Goal: Navigation & Orientation: Understand site structure

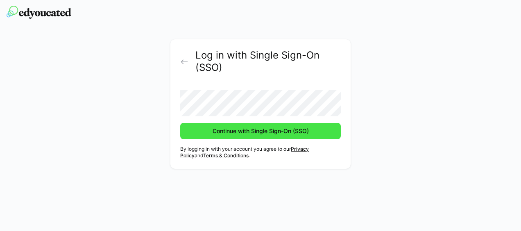
click at [238, 131] on span "Continue with Single Sign-On (SSO)" at bounding box center [260, 131] width 99 height 8
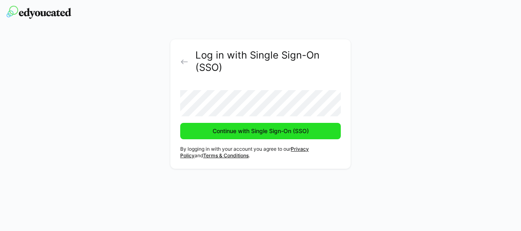
click at [245, 129] on span "Continue with Single Sign-On (SSO)" at bounding box center [260, 131] width 99 height 8
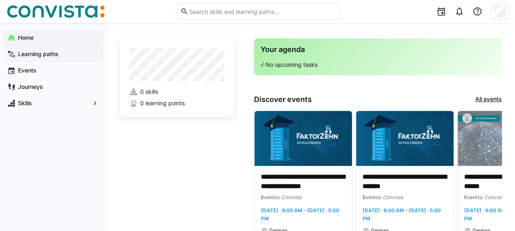
click at [0, 0] on app-navigation-label "Learning paths" at bounding box center [0, 0] width 0 height 0
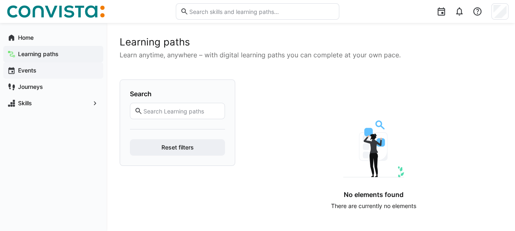
click at [0, 0] on app-navigation-label "Events" at bounding box center [0, 0] width 0 height 0
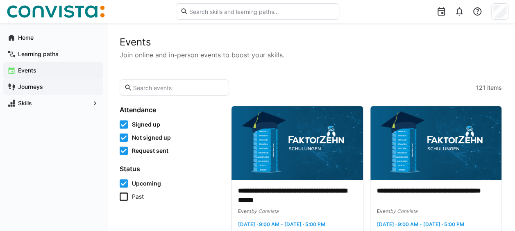
click at [0, 0] on app-navigation-label "Journeys" at bounding box center [0, 0] width 0 height 0
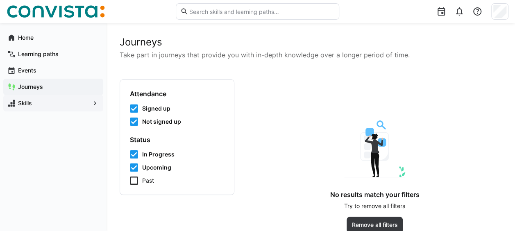
click at [24, 107] on span "Skills" at bounding box center [53, 103] width 73 height 8
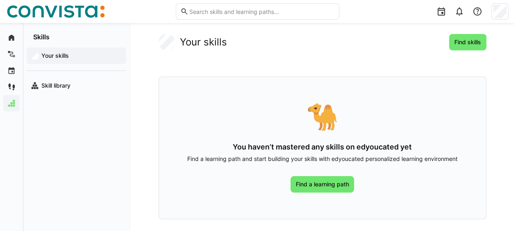
scroll to position [2, 0]
click at [474, 38] on span "Find skills" at bounding box center [467, 42] width 29 height 8
click at [0, 0] on app-navigation-label "Skill library" at bounding box center [0, 0] width 0 height 0
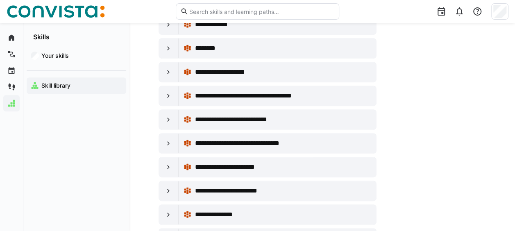
scroll to position [123, 0]
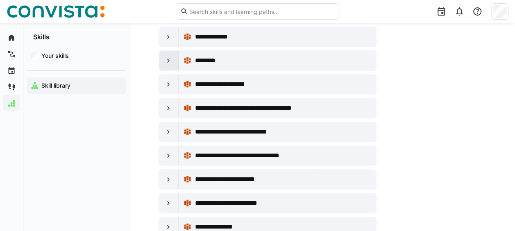
click at [170, 57] on eds-icon at bounding box center [168, 61] width 8 height 8
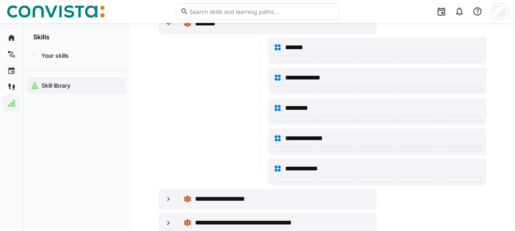
scroll to position [91, 0]
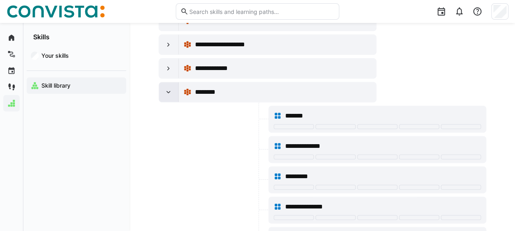
click at [168, 88] on eds-icon at bounding box center [168, 92] width 8 height 8
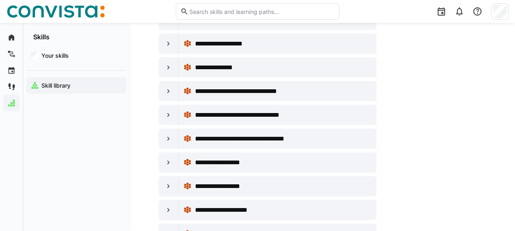
scroll to position [2286, 0]
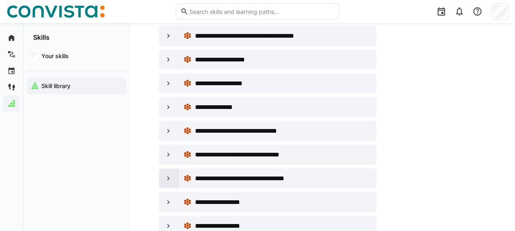
click at [170, 174] on eds-icon at bounding box center [168, 178] width 8 height 8
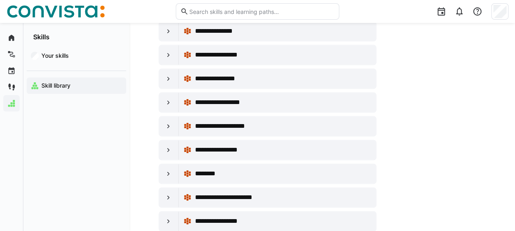
scroll to position [1999, 0]
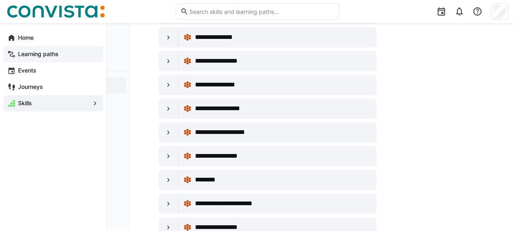
click at [33, 57] on span "Learning paths" at bounding box center [58, 54] width 82 height 8
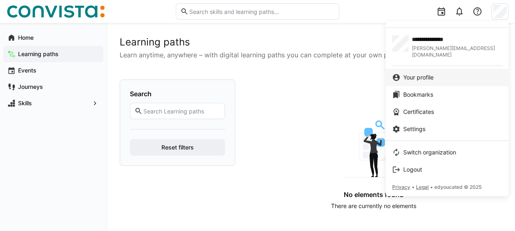
click at [428, 73] on span "Your profile" at bounding box center [418, 77] width 30 height 8
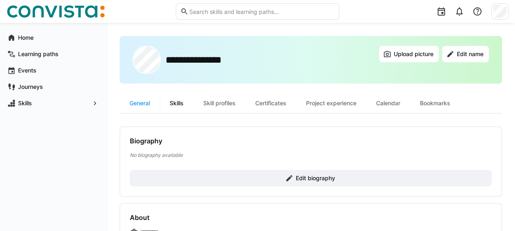
click at [178, 104] on div "Skills" at bounding box center [177, 103] width 34 height 20
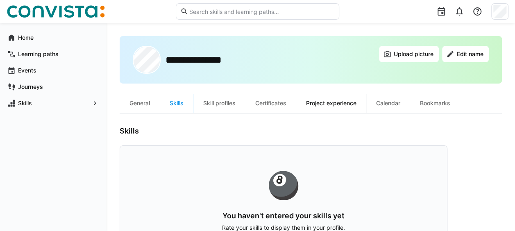
click at [334, 100] on div "Project experience" at bounding box center [331, 103] width 70 height 20
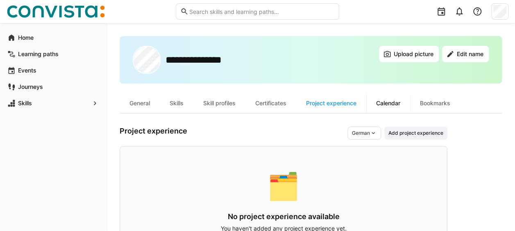
click at [387, 104] on div "Calendar" at bounding box center [388, 103] width 44 height 20
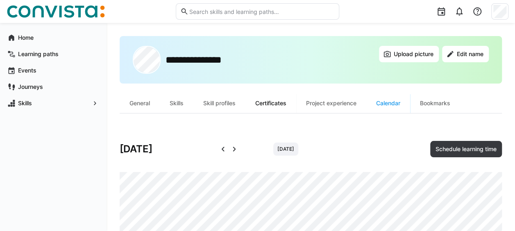
click at [277, 102] on div "Certificates" at bounding box center [270, 103] width 51 height 20
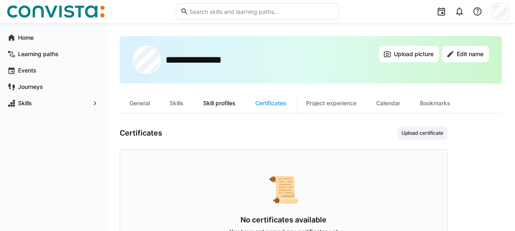
click at [231, 102] on div "Skill profiles" at bounding box center [219, 103] width 52 height 20
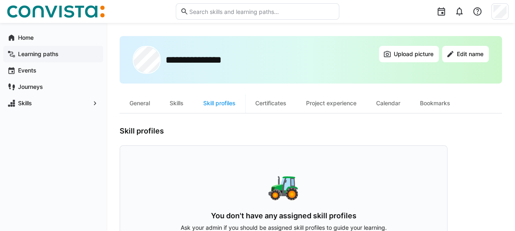
click at [0, 0] on app-navigation-label "Learning paths" at bounding box center [0, 0] width 0 height 0
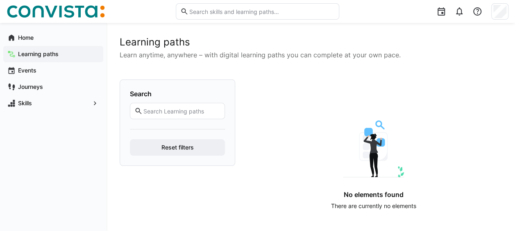
click at [174, 110] on input "text" at bounding box center [182, 110] width 78 height 7
click at [181, 147] on span "Reset filters" at bounding box center [177, 147] width 35 height 8
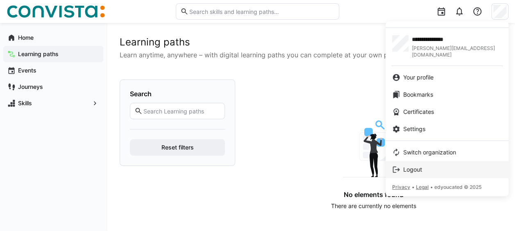
click at [407, 165] on span "Logout" at bounding box center [412, 169] width 19 height 8
